Goal: Information Seeking & Learning: Check status

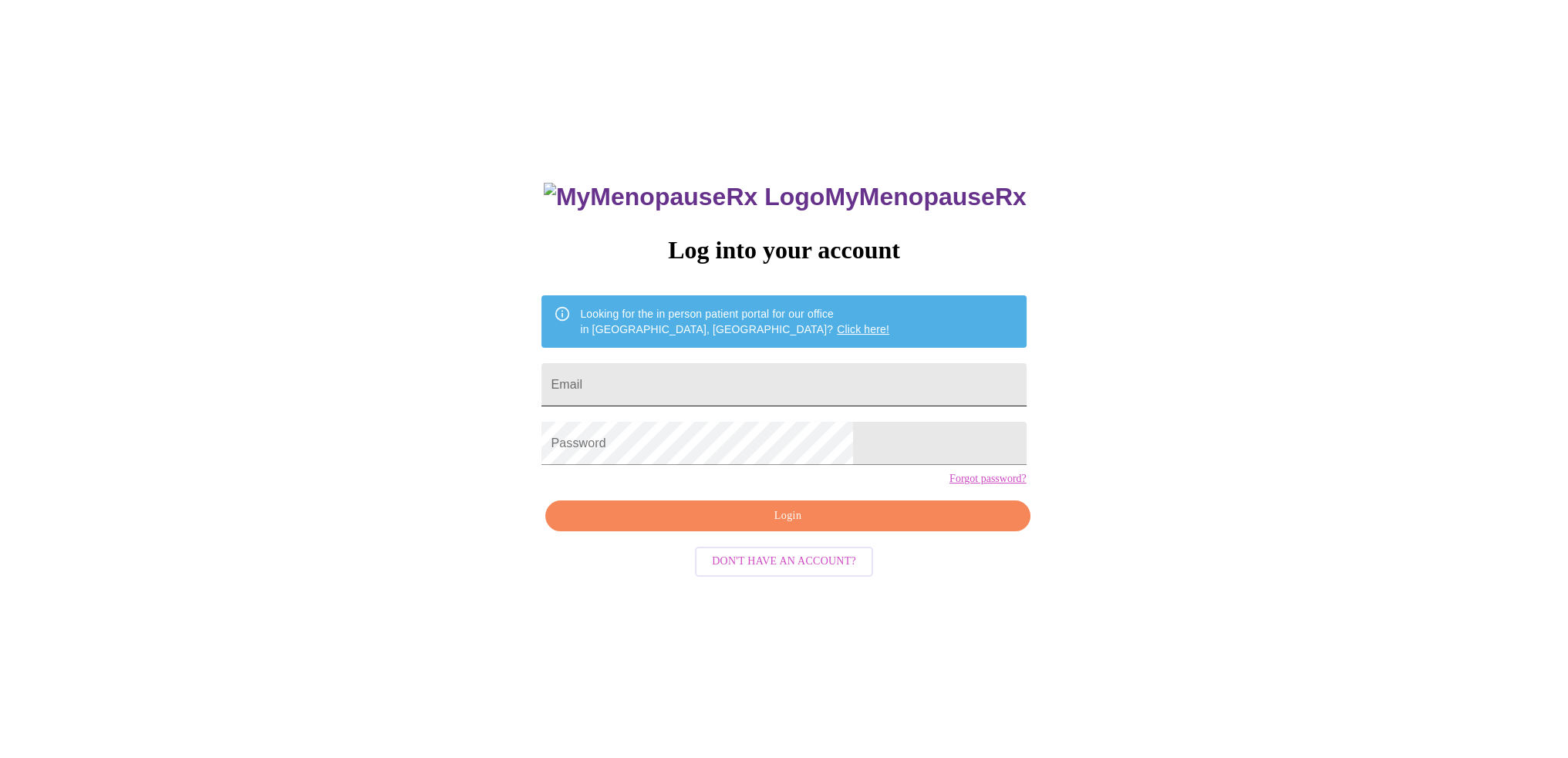
click at [688, 383] on input "Email" at bounding box center [784, 385] width 484 height 43
type input "[EMAIL_ADDRESS][DOMAIN_NAME]"
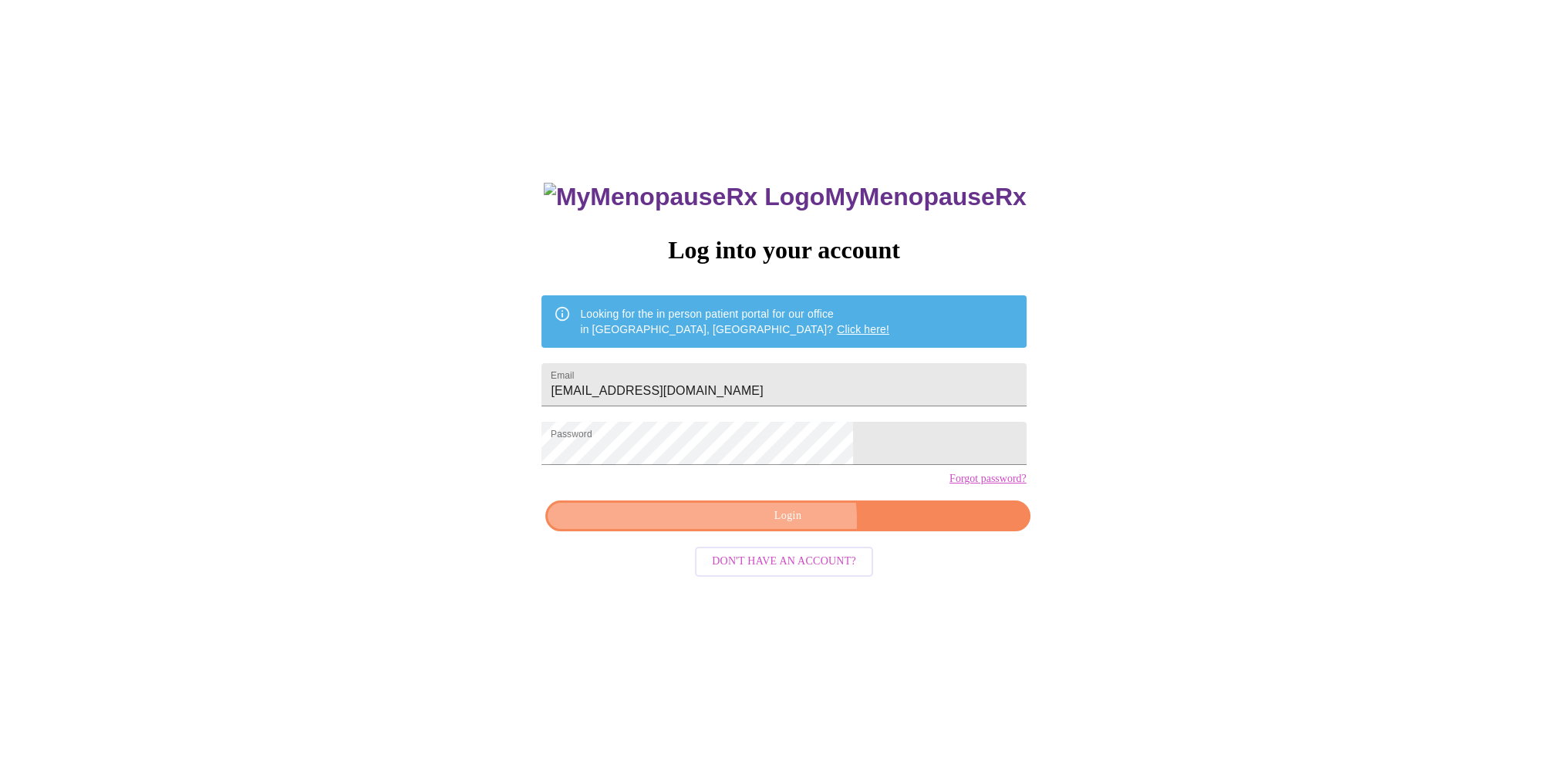
click at [786, 526] on span "Login" at bounding box center [788, 516] width 449 height 19
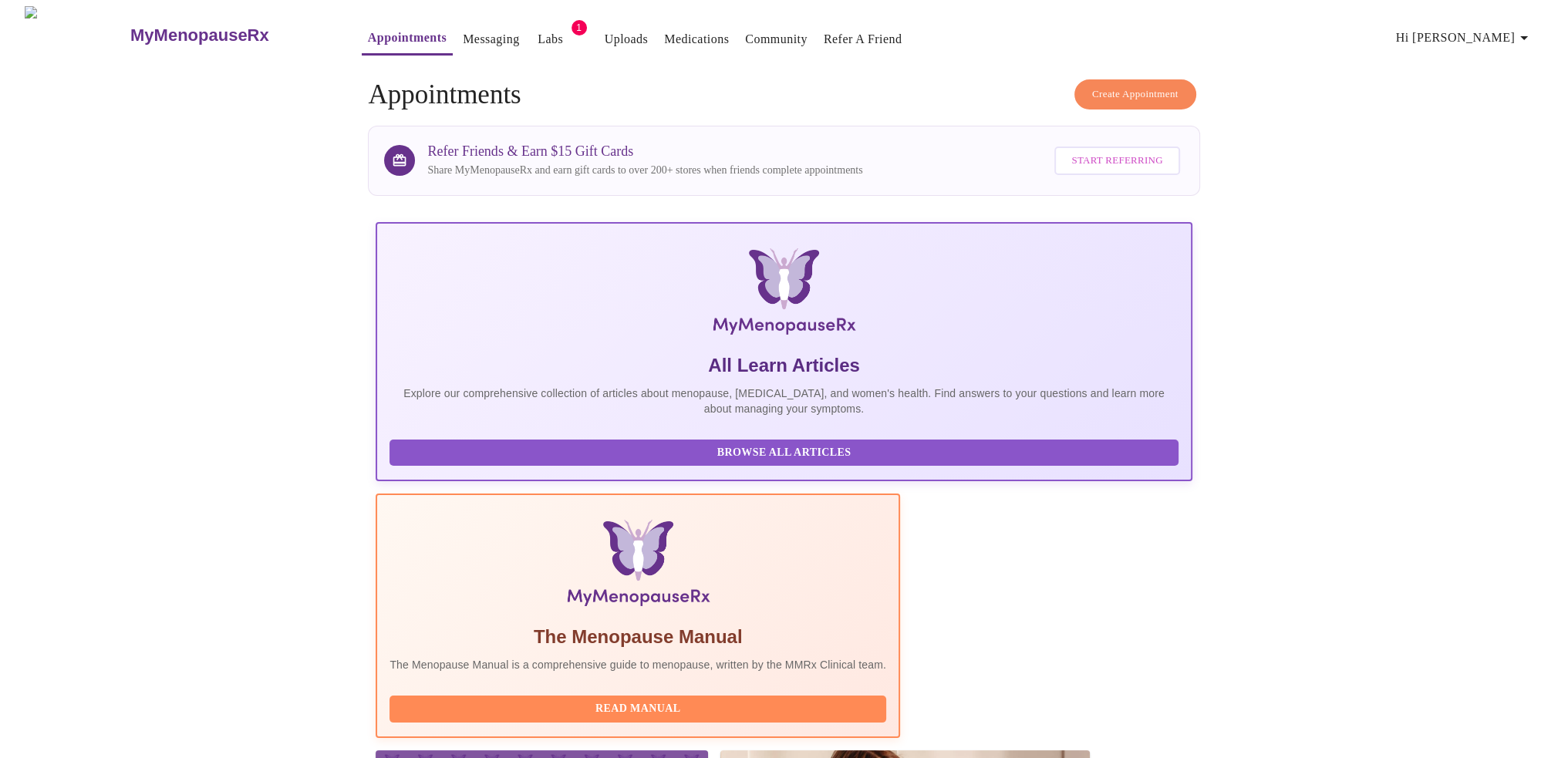
click at [462, 28] on link "Messaging" at bounding box center [490, 39] width 56 height 22
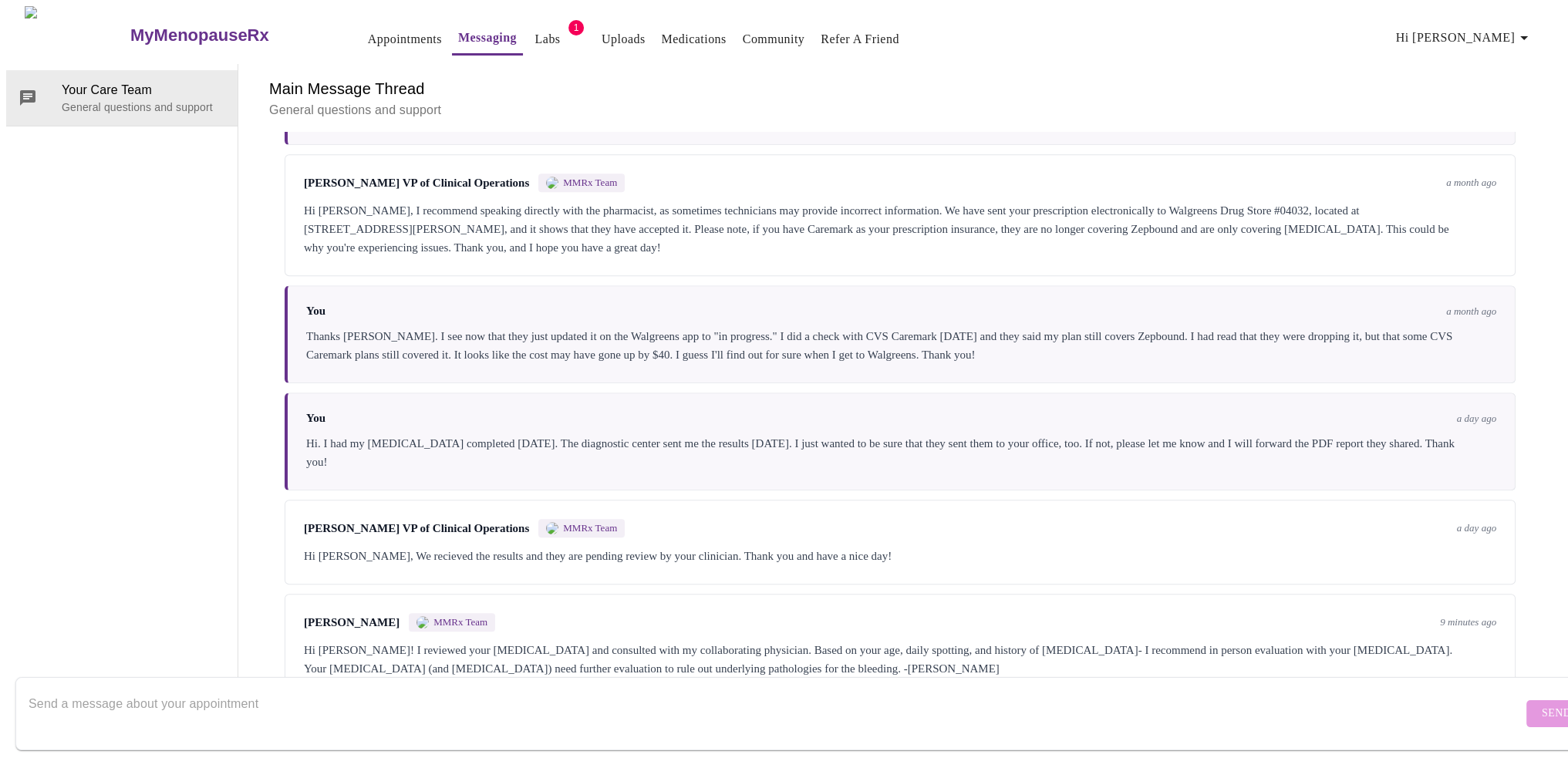
scroll to position [1345, 0]
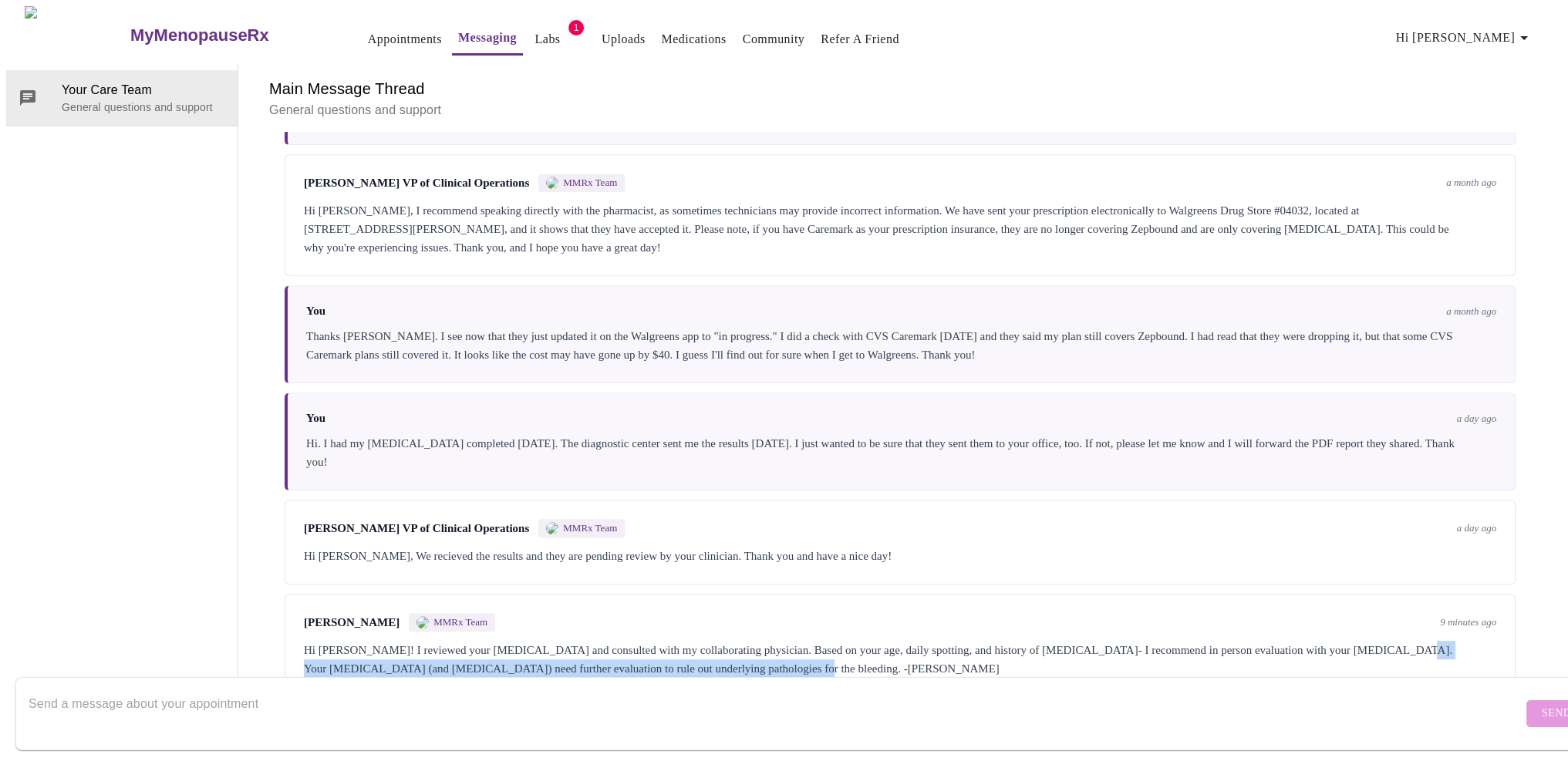
drag, startPoint x: 1400, startPoint y: 584, endPoint x: 814, endPoint y: 601, distance: 586.2
click at [814, 641] on div "Hi [PERSON_NAME]! I reviewed your [MEDICAL_DATA] and consulted with my collabor…" at bounding box center [900, 659] width 1192 height 37
copy div "Your [MEDICAL_DATA] (and [MEDICAL_DATA]) need further evaluation to rule out un…"
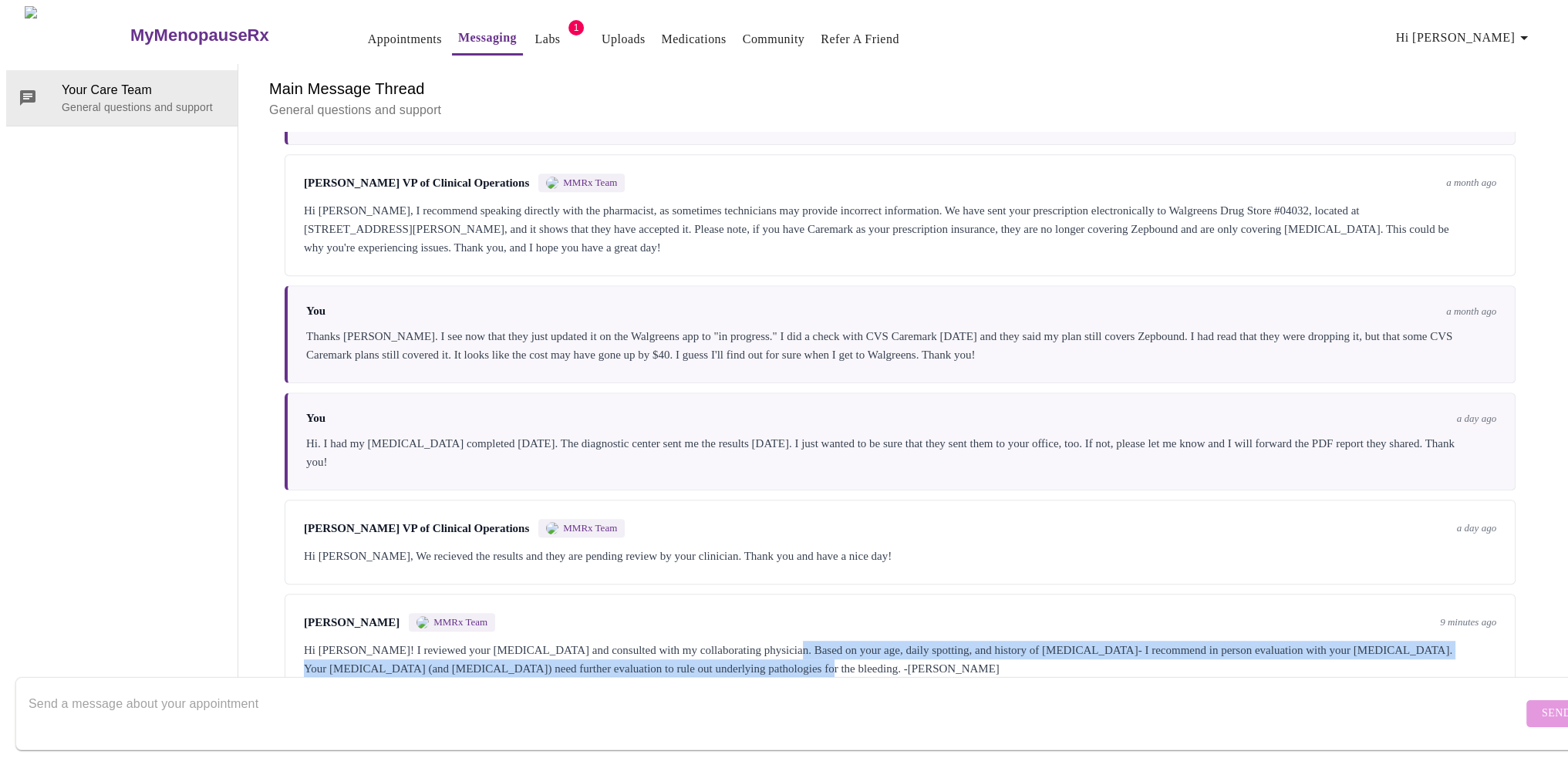
drag, startPoint x: 769, startPoint y: 589, endPoint x: 815, endPoint y: 605, distance: 48.7
click at [815, 641] on div "Hi [PERSON_NAME]! I reviewed your [MEDICAL_DATA] and consulted with my collabor…" at bounding box center [900, 659] width 1192 height 37
copy div "Based on your age, daily spotting, and history of [MEDICAL_DATA]- I recommend i…"
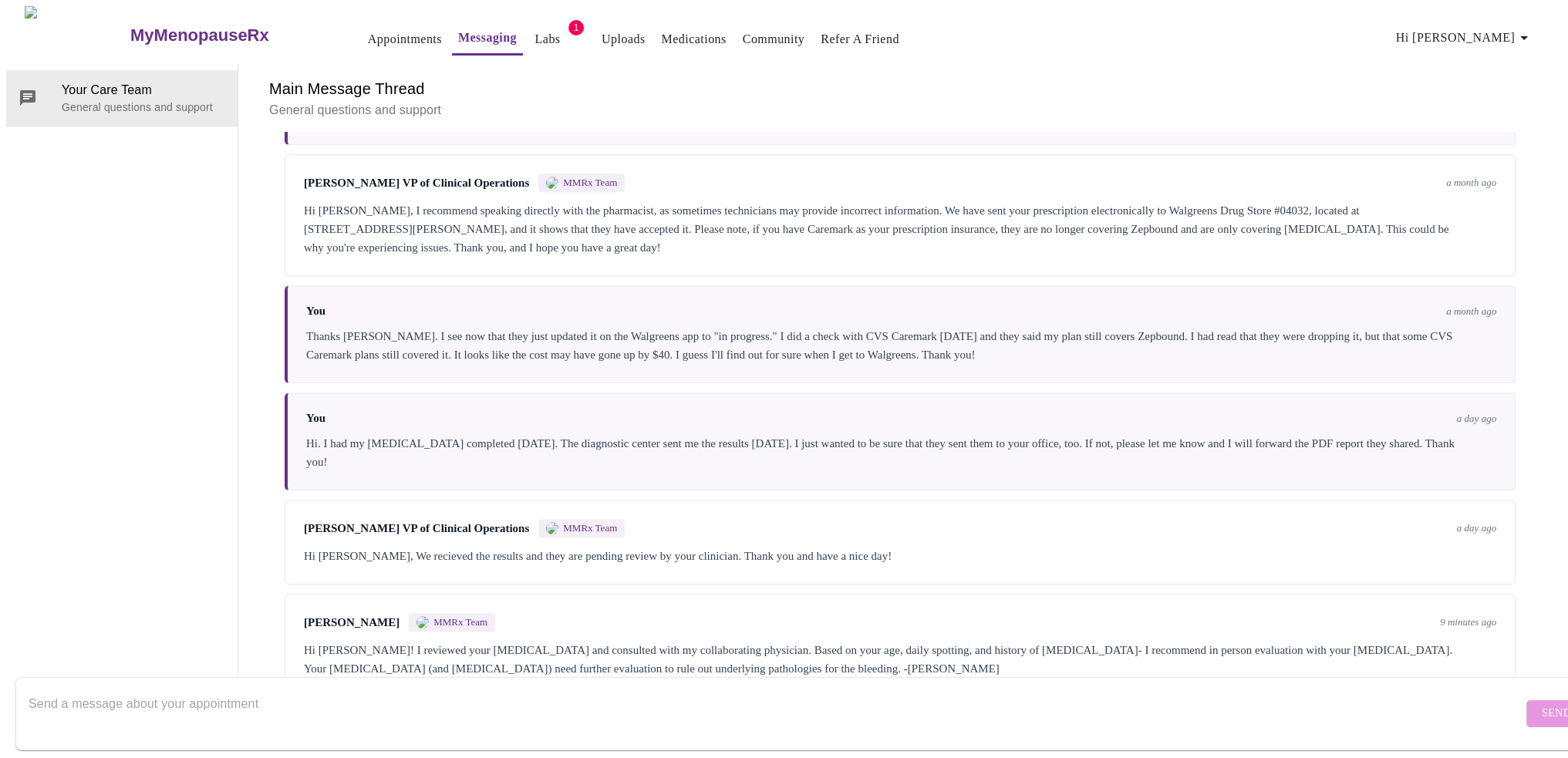
click at [921, 641] on div "Hi [PERSON_NAME]! I reviewed your [MEDICAL_DATA] and consulted with my collabor…" at bounding box center [900, 659] width 1192 height 37
click at [244, 689] on textarea "Send a message about your appointment" at bounding box center [775, 713] width 1494 height 49
click at [86, 689] on textarea "Thank you. I will reach out to my [MEDICAL_DATA] to see if I can get an appoint…" at bounding box center [775, 713] width 1494 height 49
click at [89, 689] on textarea "Thank you [PERSON_NAME]. I will reach out to my [MEDICAL_DATA] to see if I can …" at bounding box center [775, 713] width 1494 height 49
type textarea "Thank you, [PERSON_NAME]. I will reach out to my [MEDICAL_DATA] to see if I can…"
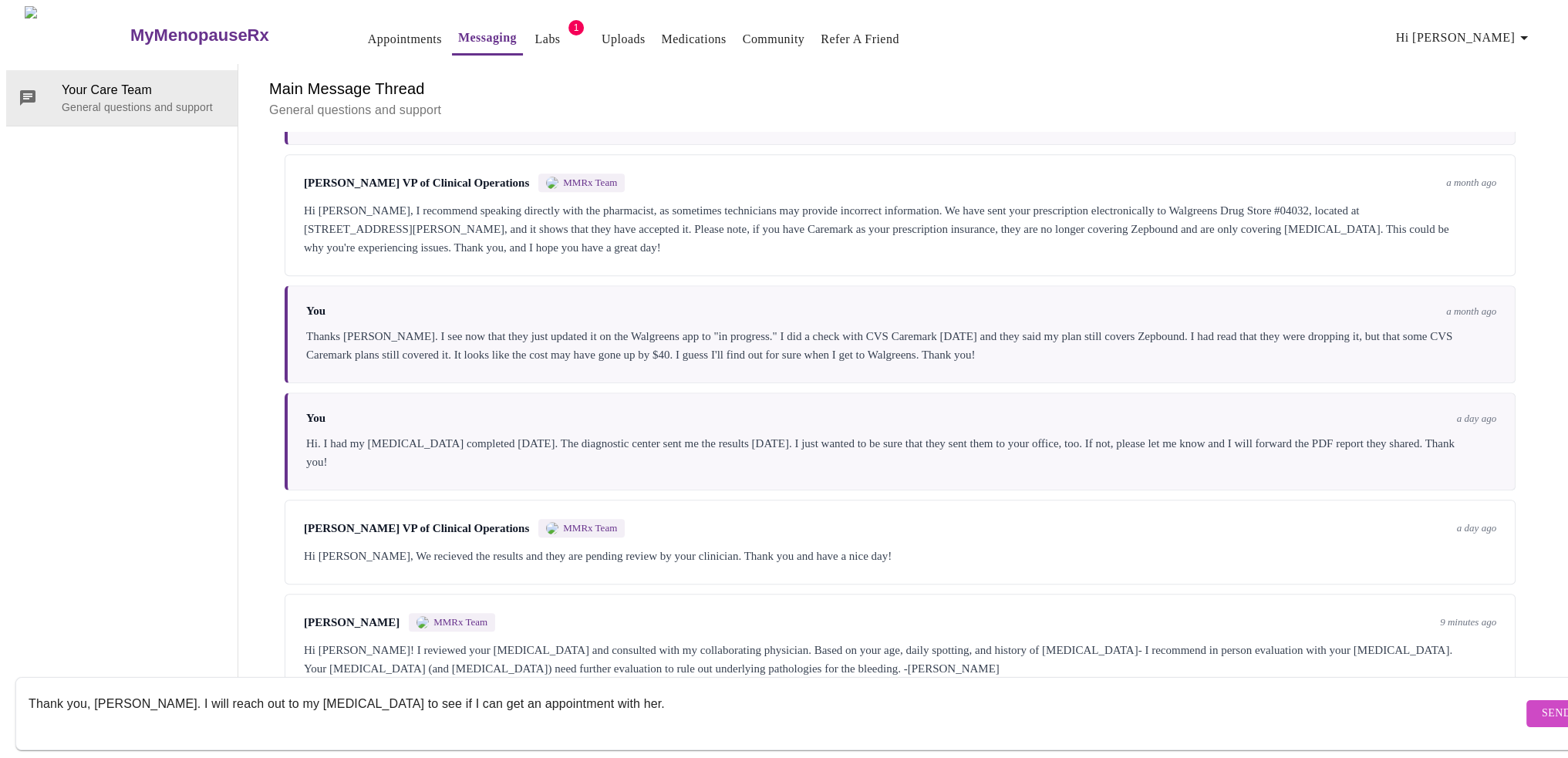
click at [1541, 705] on span "Send" at bounding box center [1555, 714] width 29 height 19
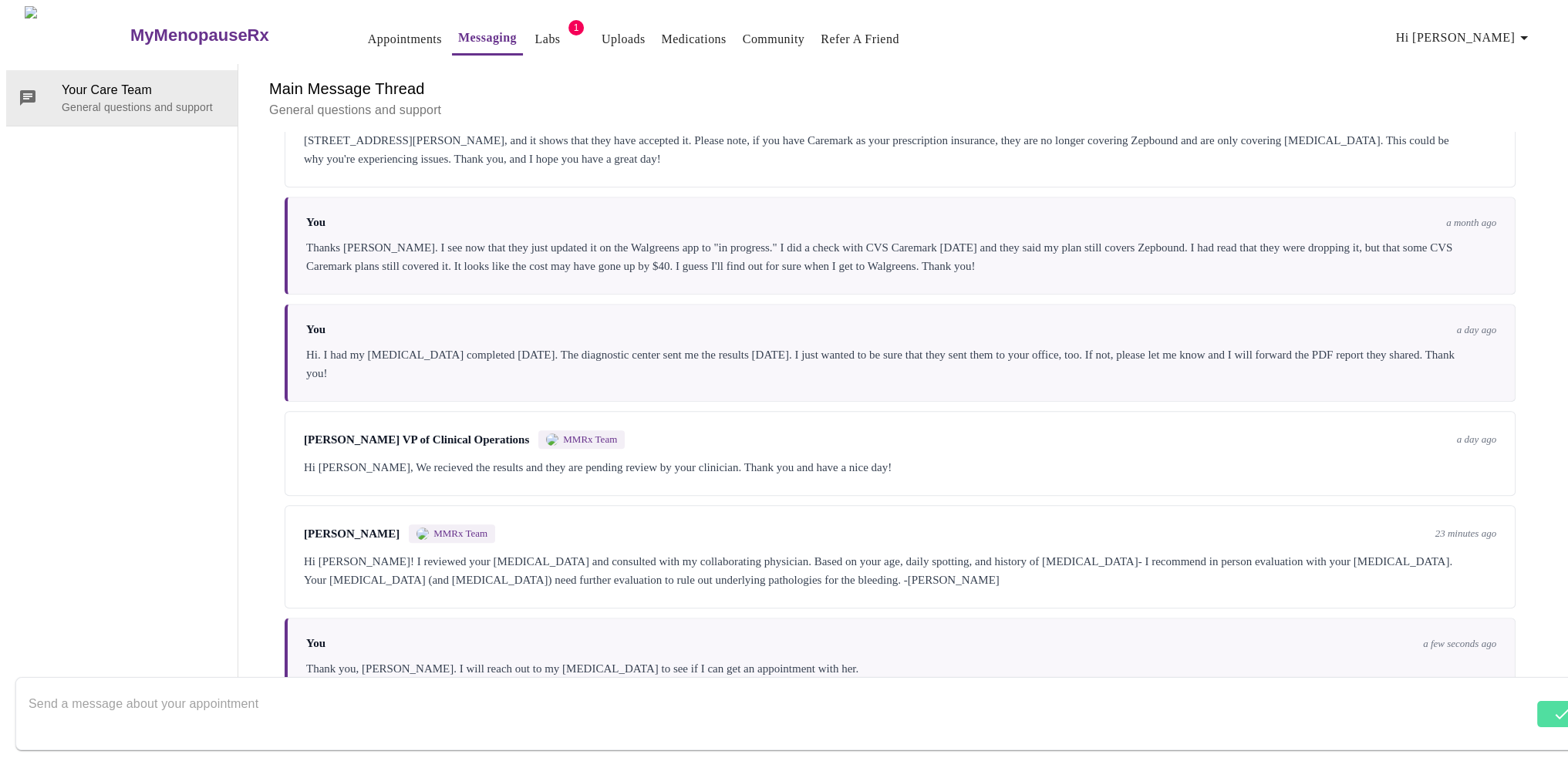
scroll to position [1438, 0]
drag, startPoint x: 682, startPoint y: 481, endPoint x: 173, endPoint y: 549, distance: 513.5
click at [173, 549] on div "Your Care Team General questions and support" at bounding box center [122, 381] width 232 height 634
click at [535, 28] on link "Labs" at bounding box center [547, 39] width 25 height 22
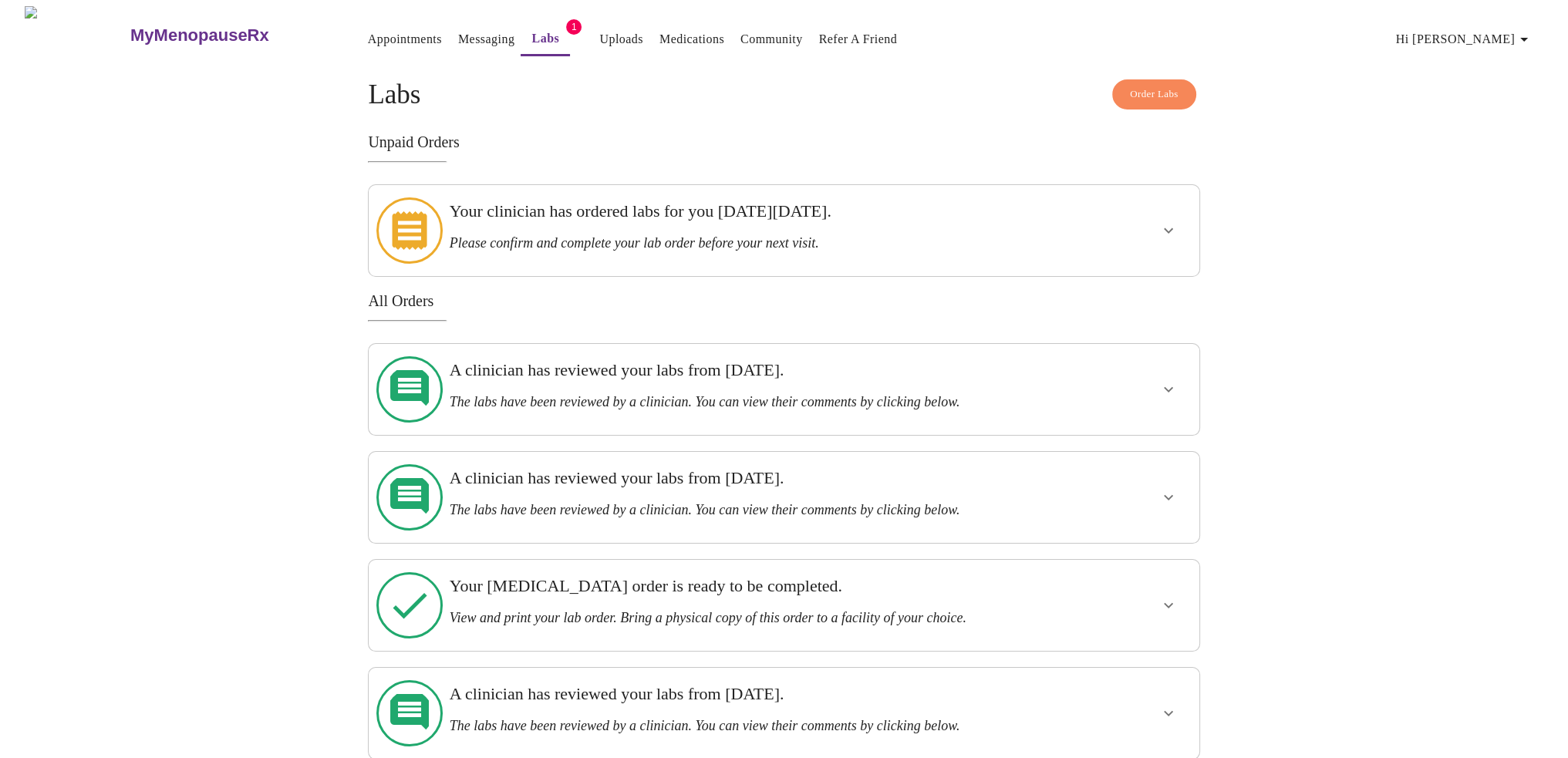
click at [578, 394] on h3 "The labs have been reviewed by a clinician. You can view their comments by clic…" at bounding box center [744, 402] width 588 height 16
click at [1161, 381] on icon "show more" at bounding box center [1168, 390] width 18 height 18
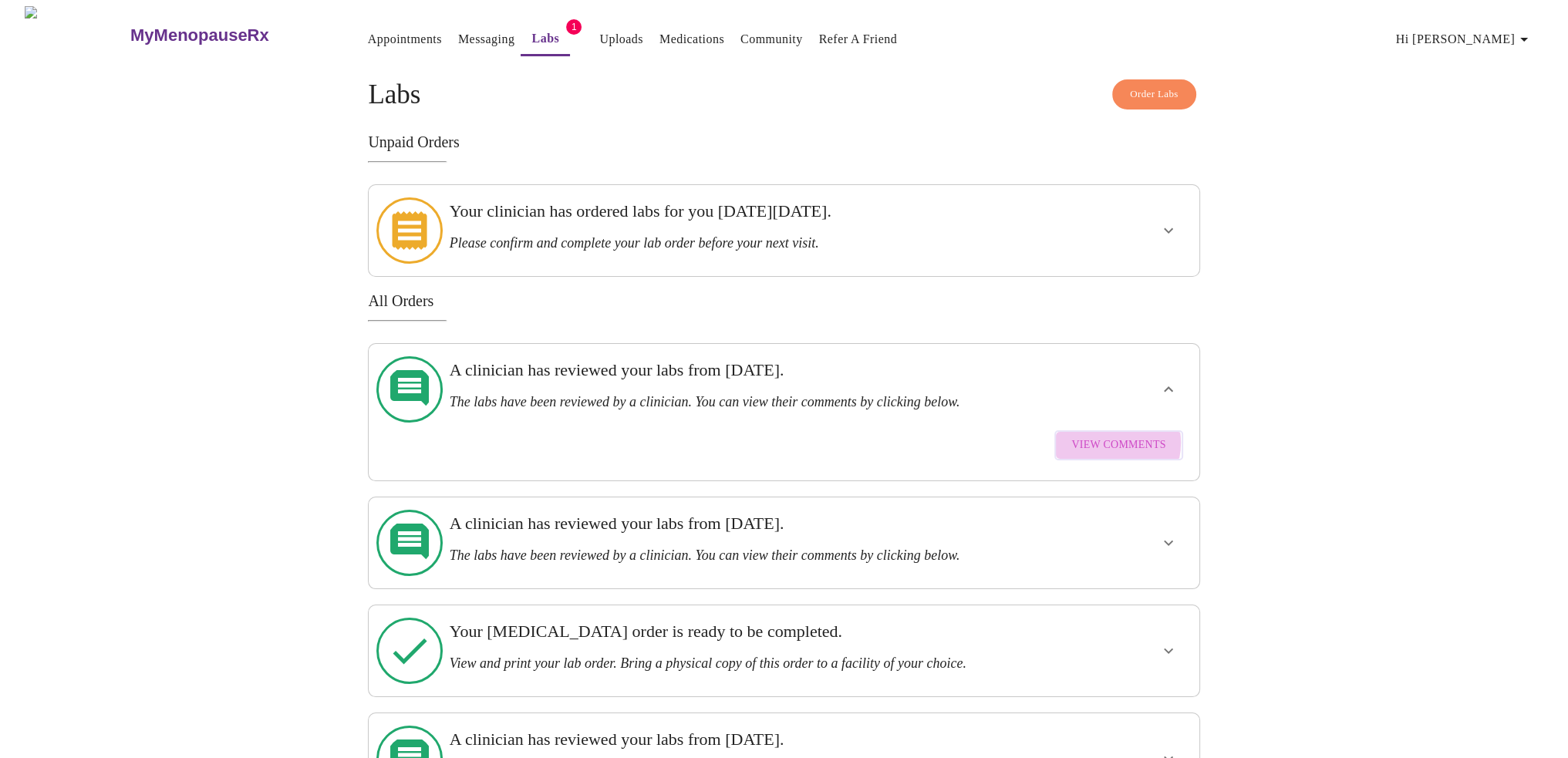
click at [1111, 436] on span "View Comments" at bounding box center [1118, 445] width 94 height 19
